Goal: Task Accomplishment & Management: Use online tool/utility

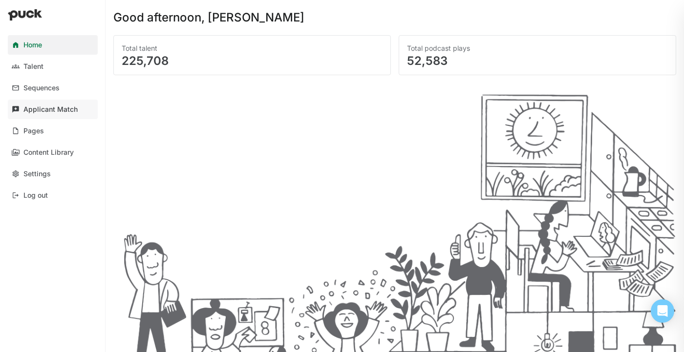
click at [39, 113] on link "Applicant Match" at bounding box center [53, 110] width 90 height 20
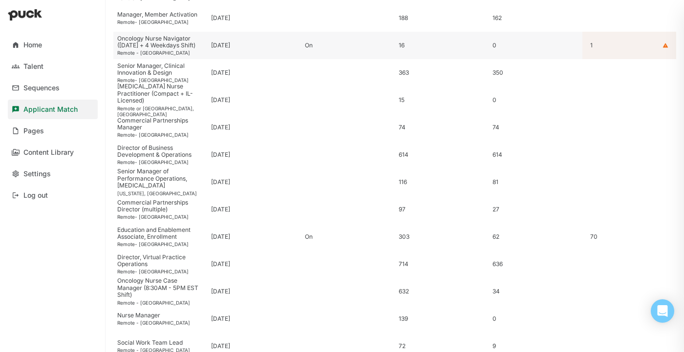
scroll to position [345, 0]
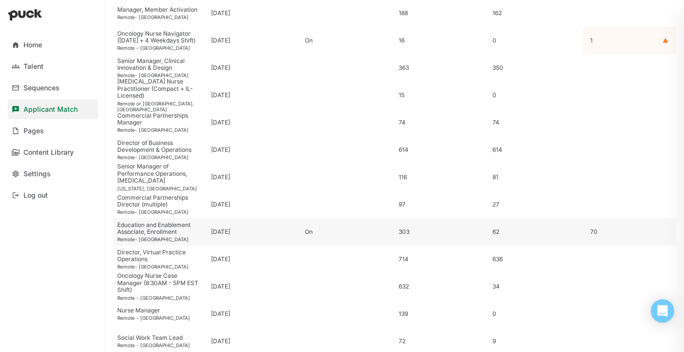
click at [172, 225] on div "Education and Enablement Associate, Enrollment" at bounding box center [160, 229] width 86 height 14
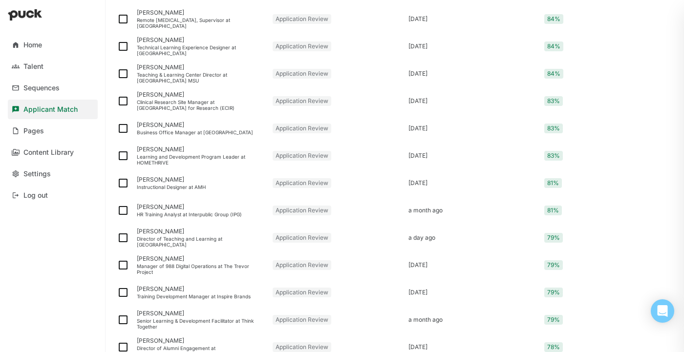
scroll to position [833, 0]
click at [164, 292] on div "Brody Smith" at bounding box center [201, 288] width 128 height 7
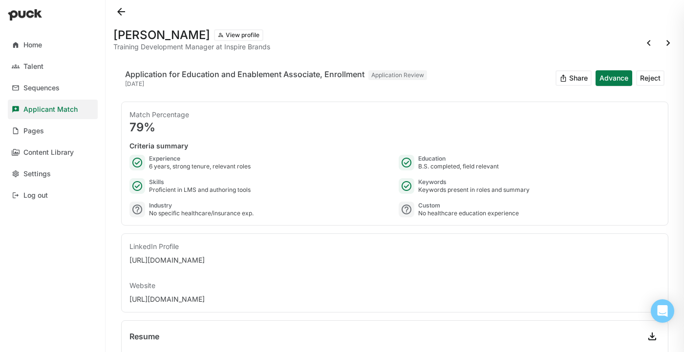
click at [126, 8] on button at bounding box center [121, 12] width 16 height 16
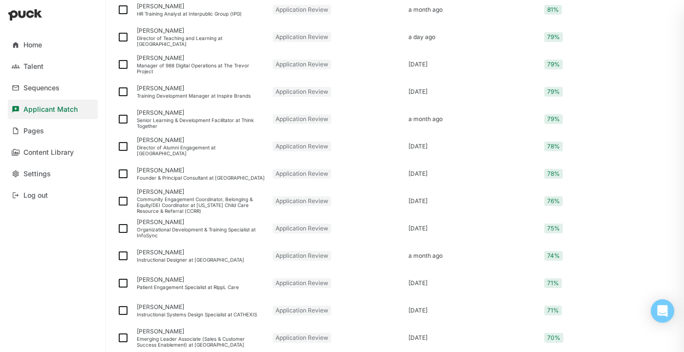
scroll to position [1043, 0]
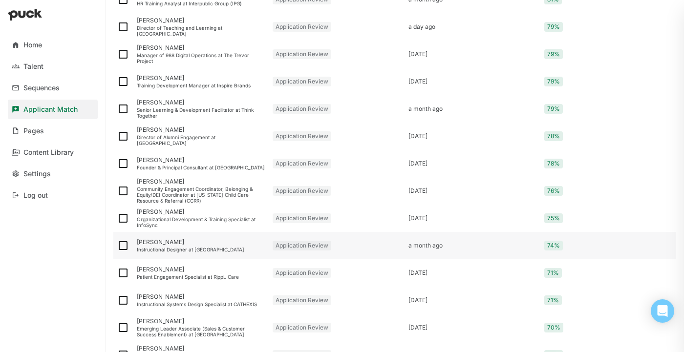
click at [191, 248] on div "Instructional Designer at [GEOGRAPHIC_DATA]" at bounding box center [201, 250] width 128 height 6
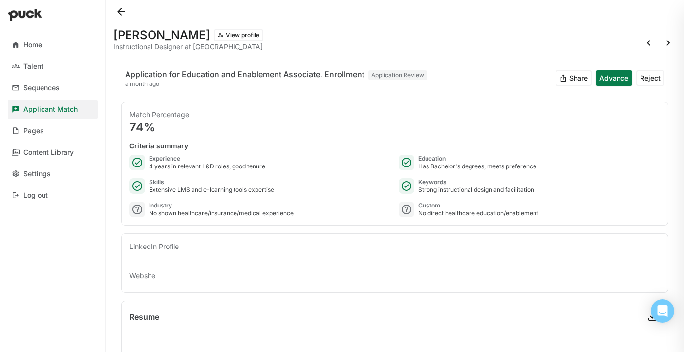
click at [120, 13] on button at bounding box center [121, 12] width 16 height 16
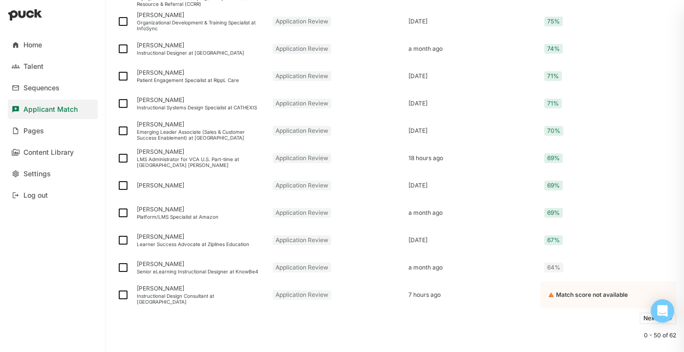
scroll to position [1260, 0]
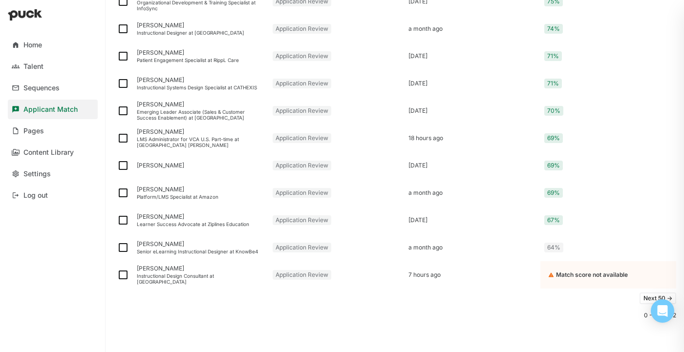
click at [643, 295] on button "Next 50 ->" at bounding box center [658, 299] width 37 height 12
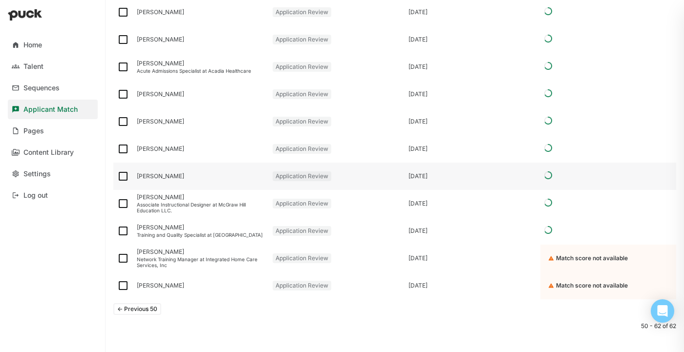
scroll to position [220, 0]
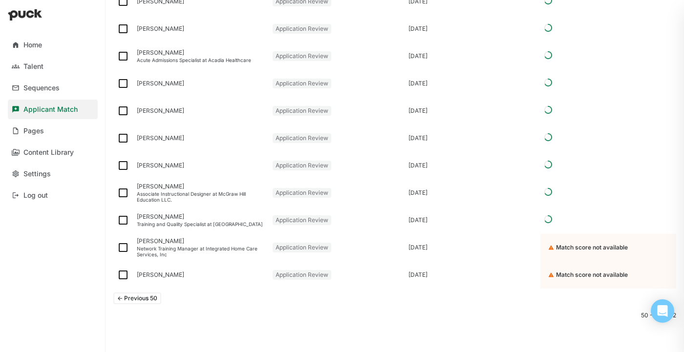
click at [153, 299] on button "<- Previous 50" at bounding box center [137, 299] width 48 height 12
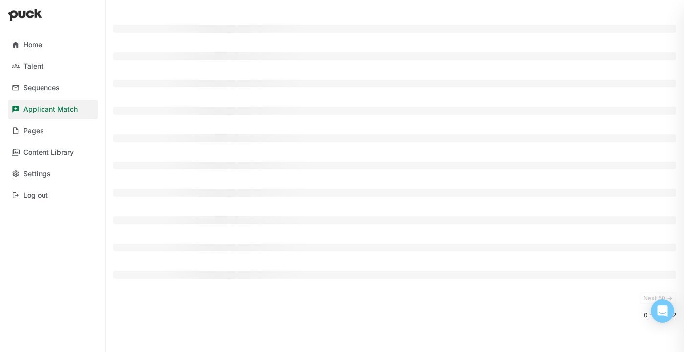
scroll to position [1260, 0]
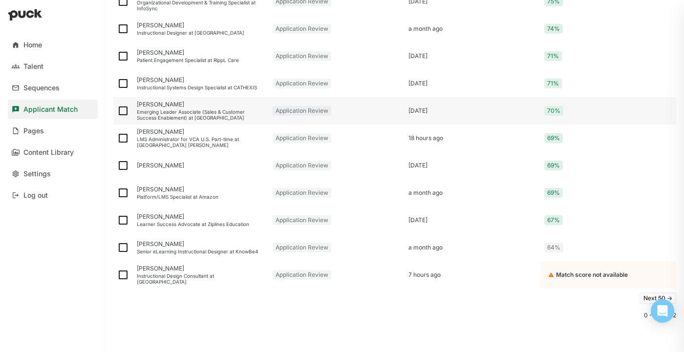
click at [178, 113] on div "Emerging Leader Associate (Sales & Customer Success Enablement) at Trellix" at bounding box center [201, 115] width 128 height 12
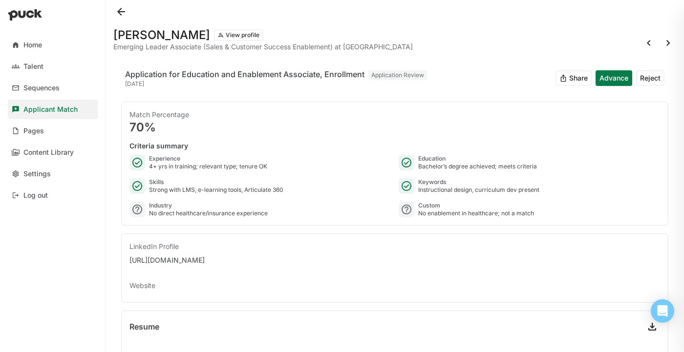
click at [123, 11] on button at bounding box center [121, 12] width 16 height 16
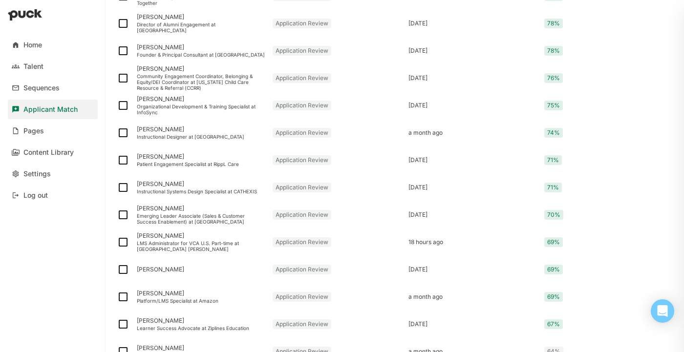
scroll to position [1260, 0]
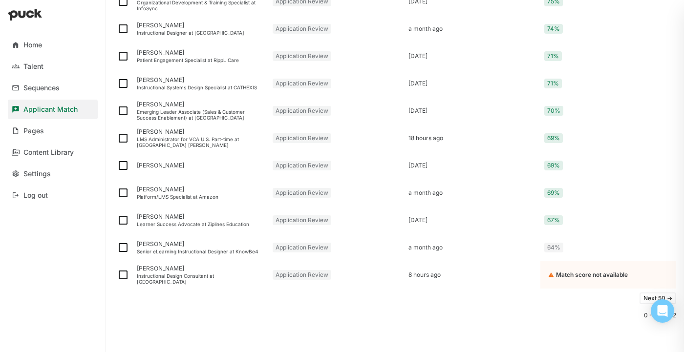
click at [645, 296] on button "Next 50 ->" at bounding box center [658, 299] width 37 height 12
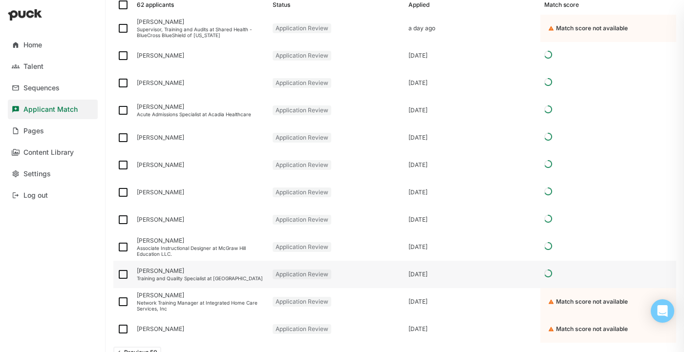
scroll to position [220, 0]
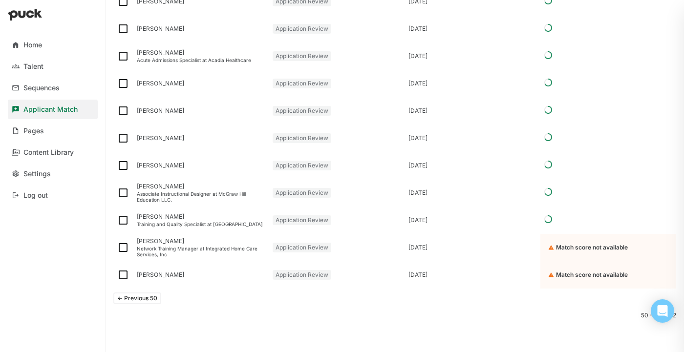
click at [147, 297] on button "<- Previous 50" at bounding box center [137, 299] width 48 height 12
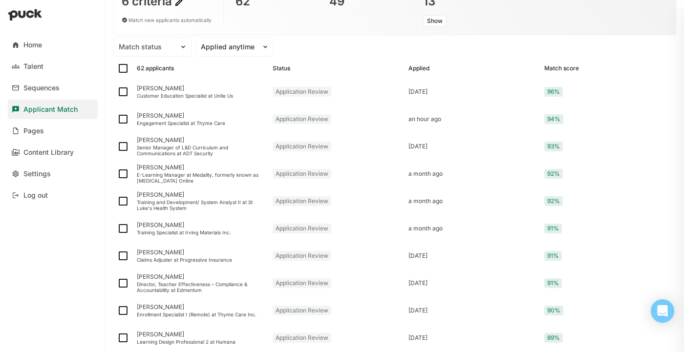
scroll to position [102, 0]
click at [241, 181] on div "E-Learning Manager at Medality, formerly known as [MEDICAL_DATA] Online" at bounding box center [201, 179] width 128 height 12
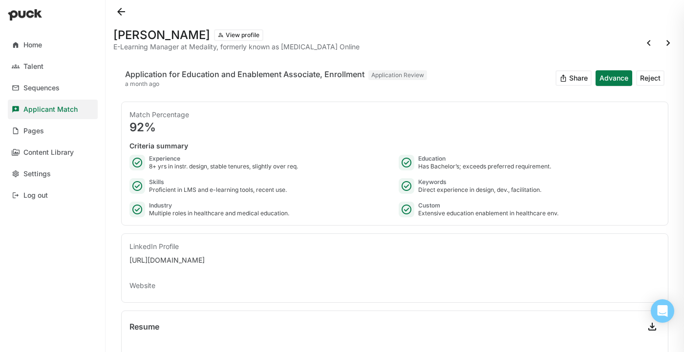
click at [123, 12] on button at bounding box center [121, 12] width 16 height 16
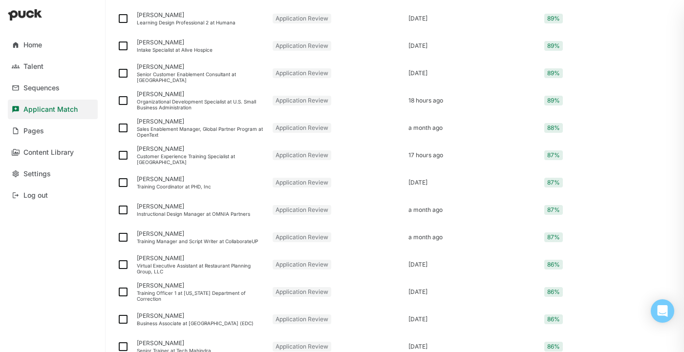
scroll to position [423, 0]
click at [228, 233] on div "[PERSON_NAME]" at bounding box center [201, 233] width 128 height 7
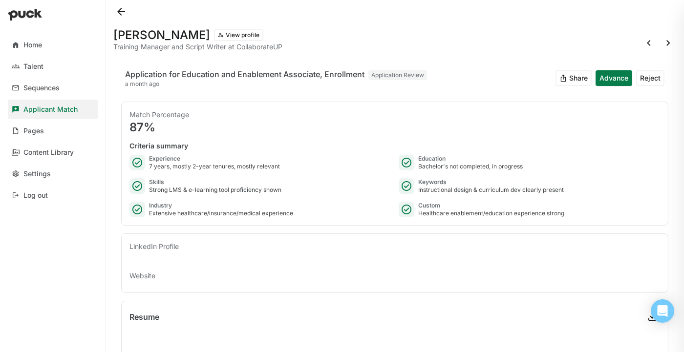
click at [670, 43] on button at bounding box center [669, 43] width 16 height 16
click at [122, 9] on button at bounding box center [121, 12] width 16 height 16
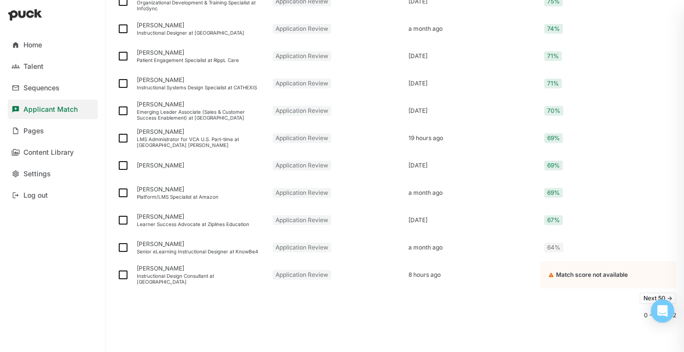
scroll to position [1260, 0]
click at [642, 294] on button "Next 50 ->" at bounding box center [658, 299] width 37 height 12
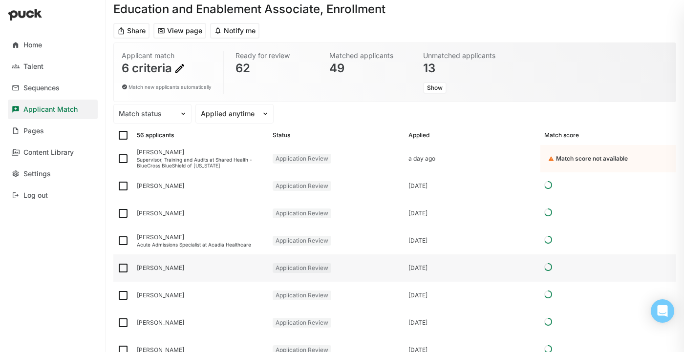
scroll to position [220, 0]
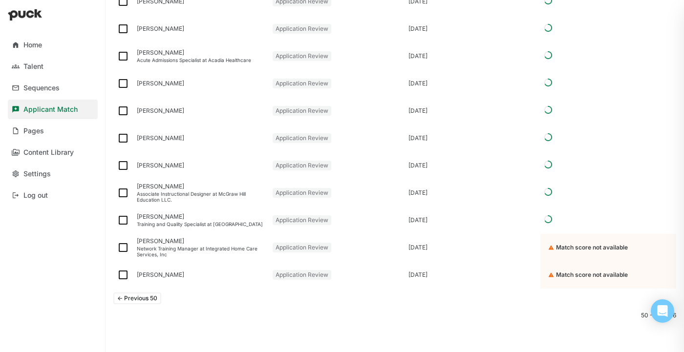
click at [144, 294] on button "<- Previous 50" at bounding box center [137, 299] width 48 height 12
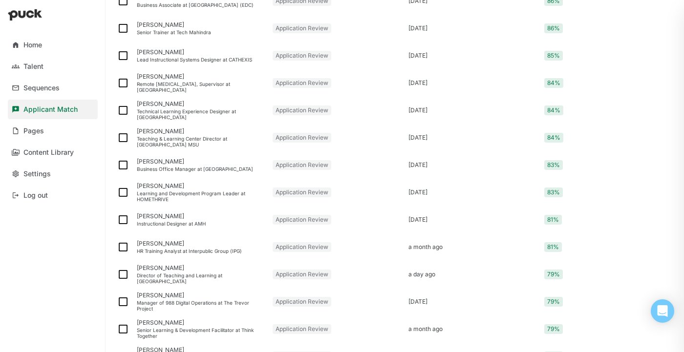
scroll to position [714, 0]
click at [205, 221] on div "Instructional Designer at AMH" at bounding box center [201, 223] width 128 height 6
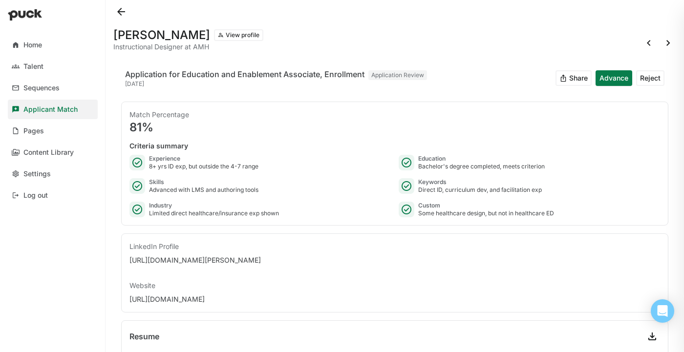
click at [127, 7] on button at bounding box center [121, 12] width 16 height 16
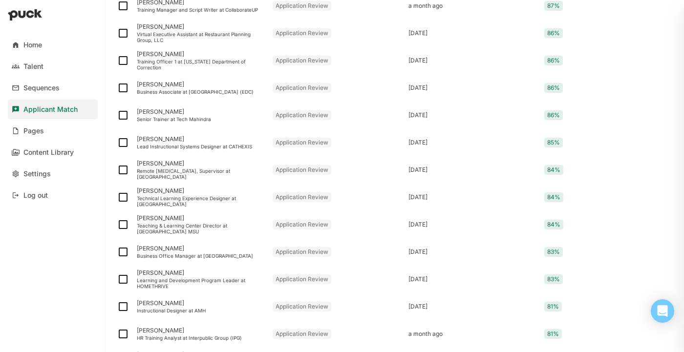
scroll to position [627, 0]
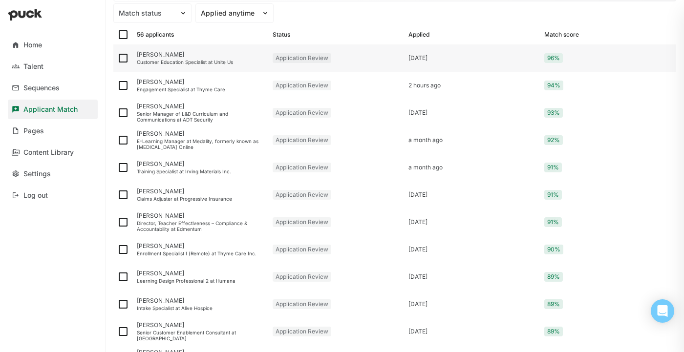
scroll to position [145, 0]
